Goal: Task Accomplishment & Management: Manage account settings

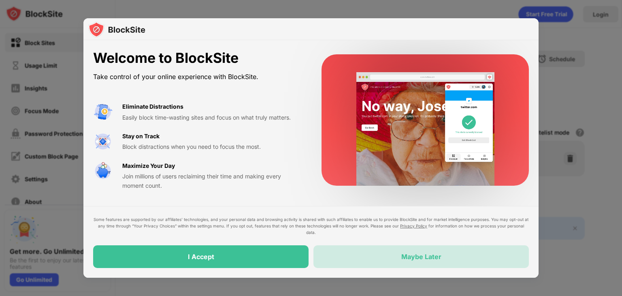
click at [418, 254] on div "Maybe Later" at bounding box center [421, 256] width 40 height 8
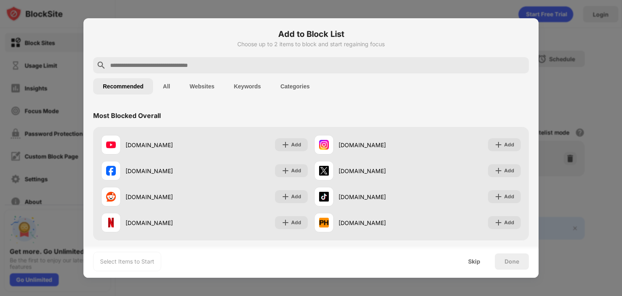
click at [193, 84] on button "Websites" at bounding box center [202, 86] width 44 height 16
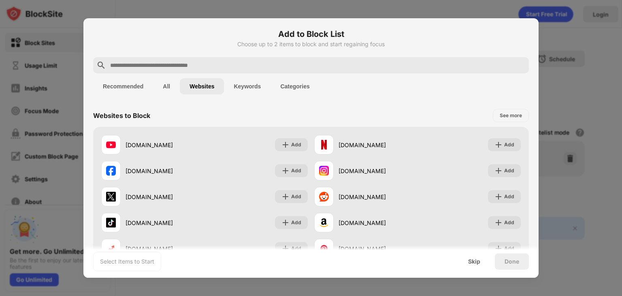
click at [242, 86] on button "Keywords" at bounding box center [247, 86] width 47 height 16
